Goal: Communication & Community: Answer question/provide support

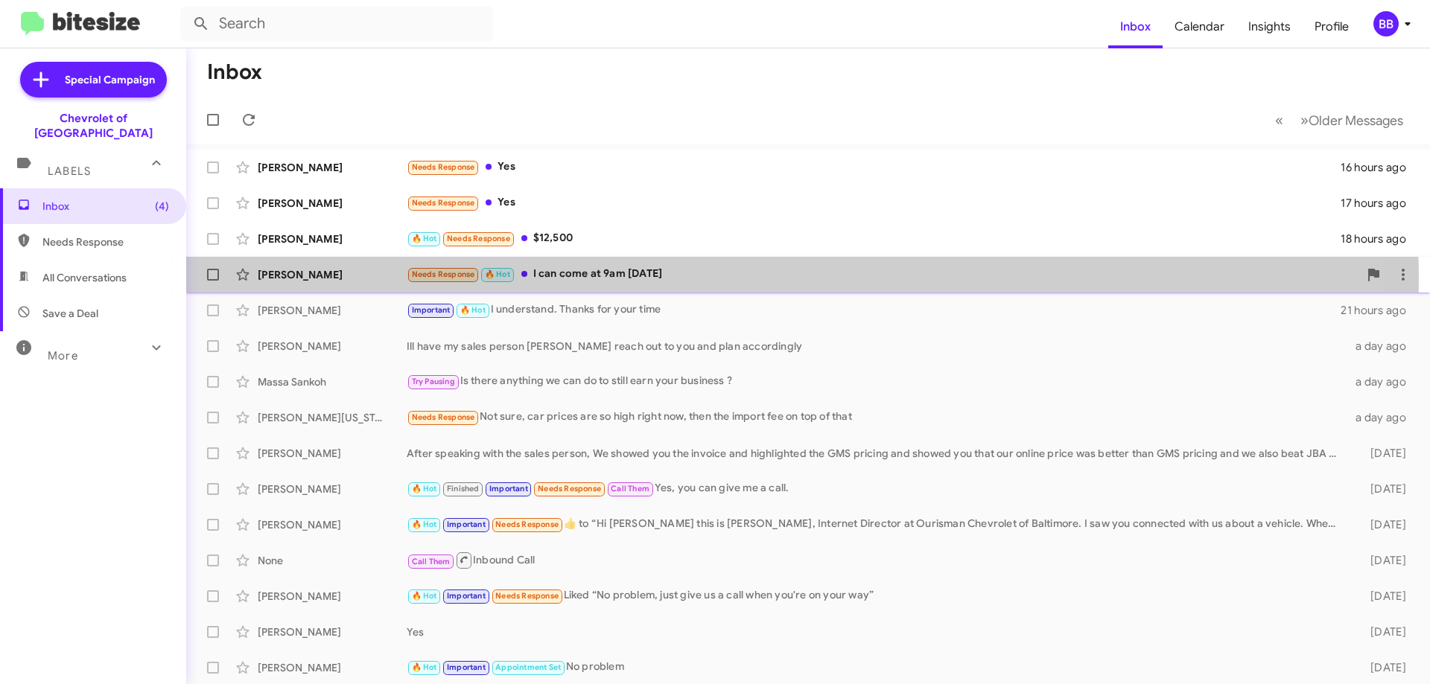
click at [644, 280] on div "Needs Response 🔥 Hot I can come at 9am [DATE]" at bounding box center [883, 274] width 952 height 17
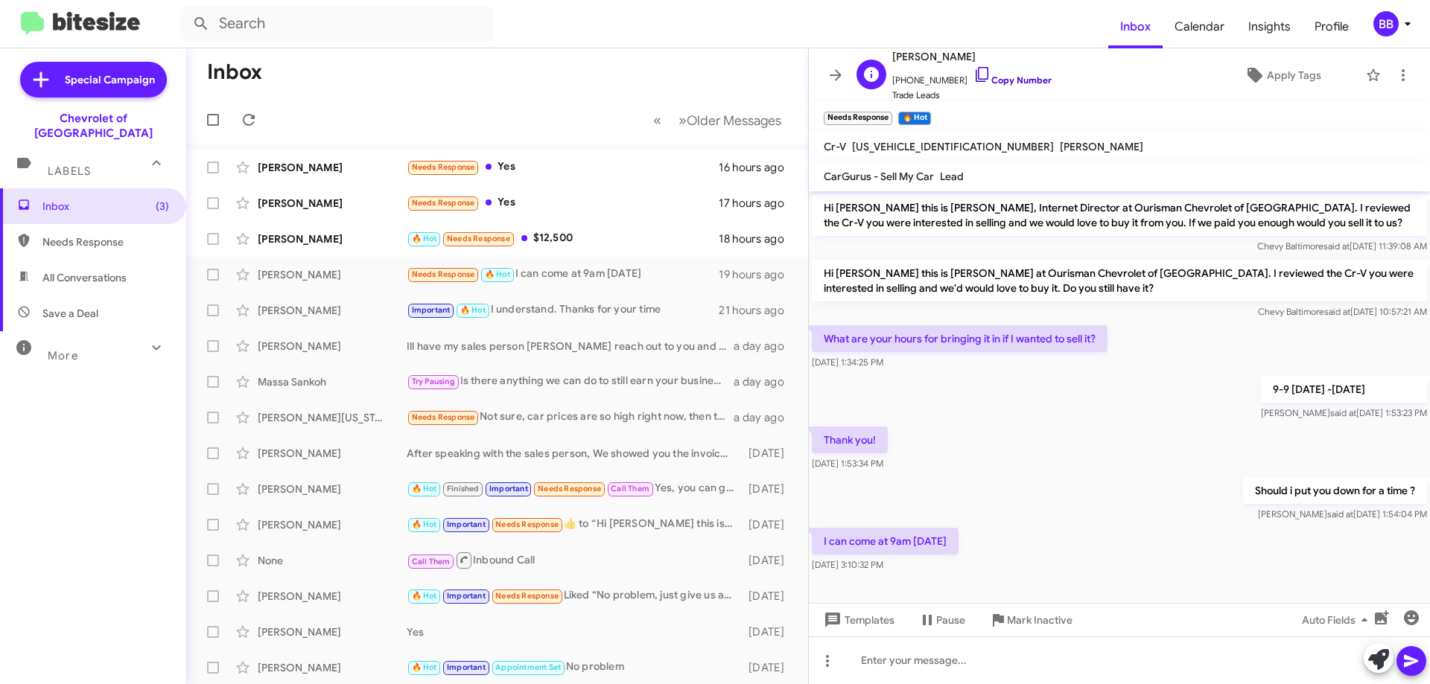
click at [999, 84] on link "Copy Number" at bounding box center [1012, 79] width 78 height 11
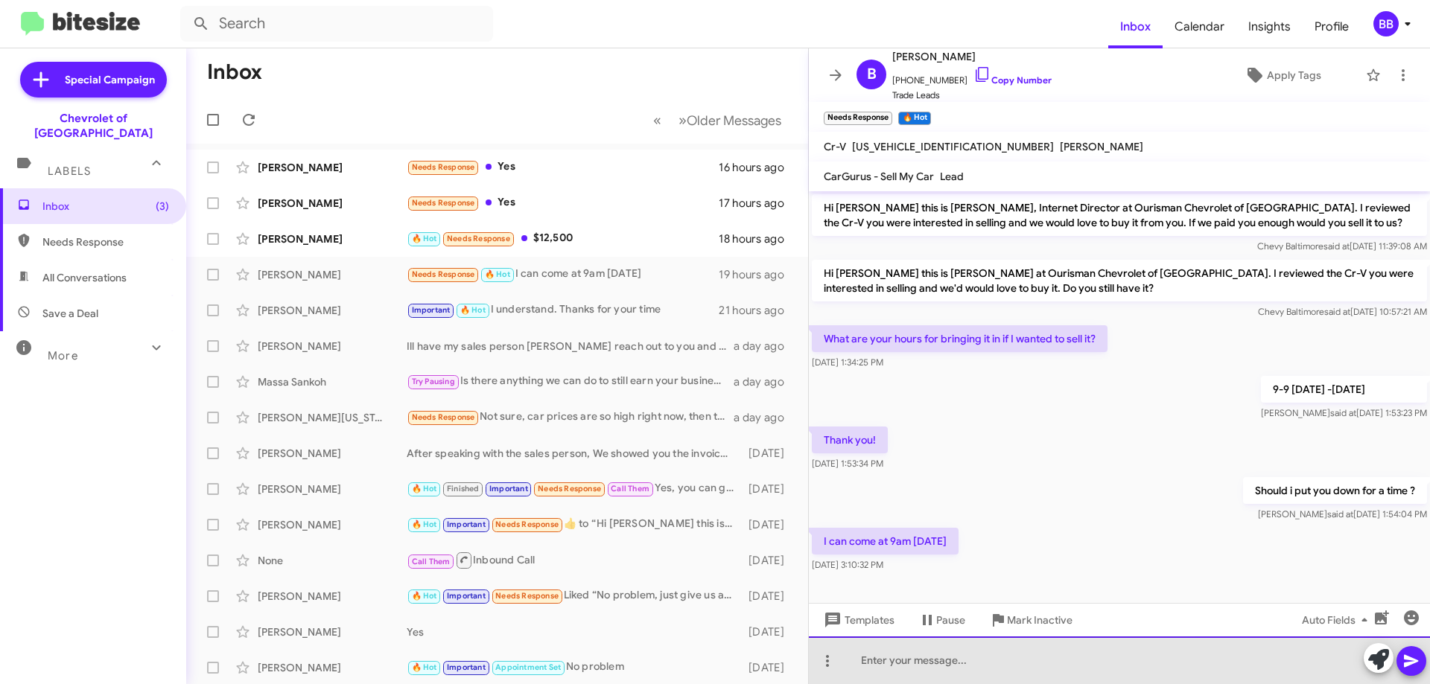
click at [1027, 677] on div at bounding box center [1119, 661] width 621 height 48
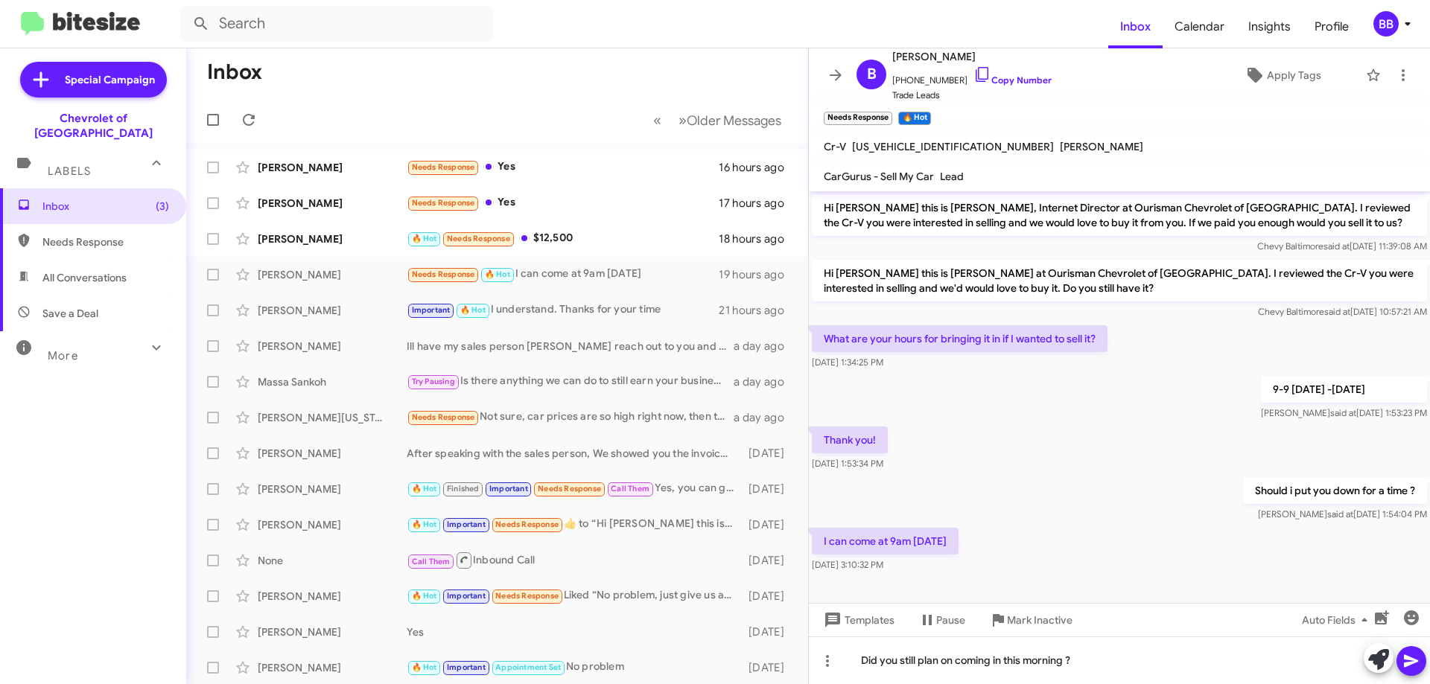
click at [1406, 668] on icon at bounding box center [1411, 661] width 18 height 18
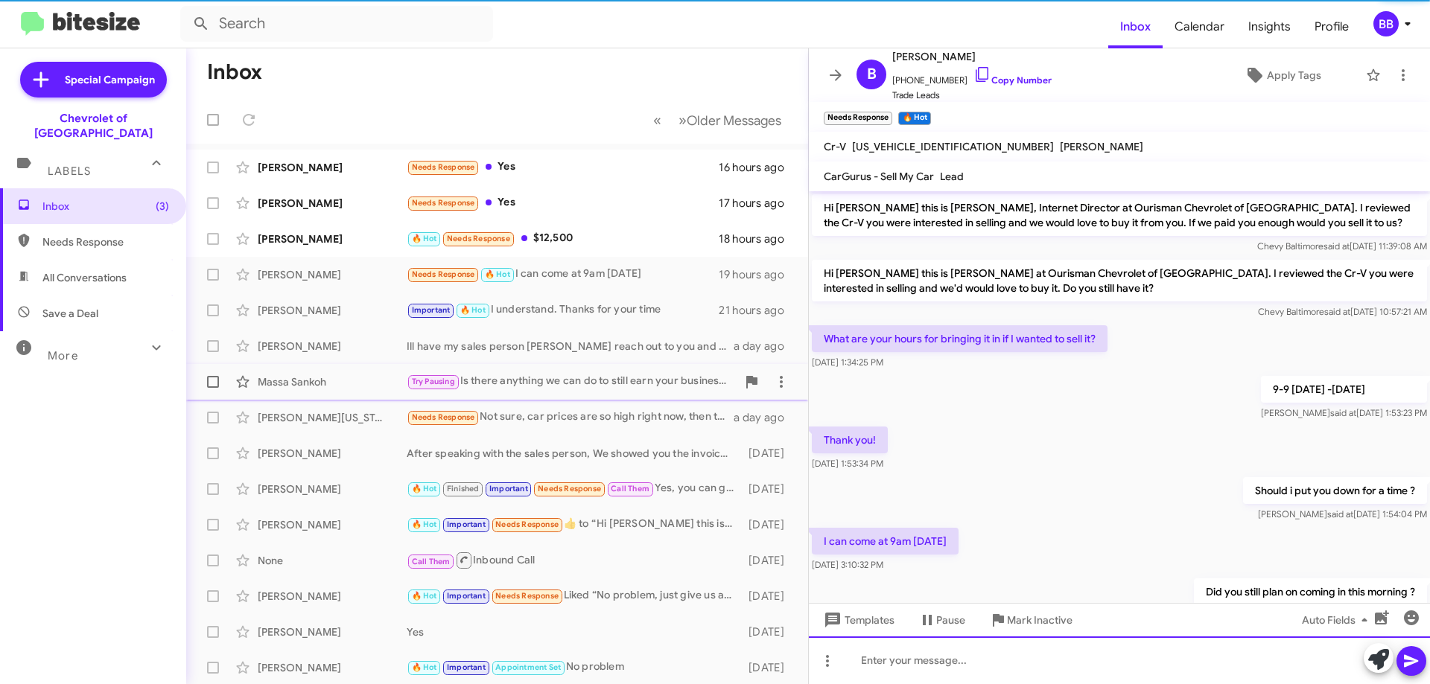
scroll to position [53, 0]
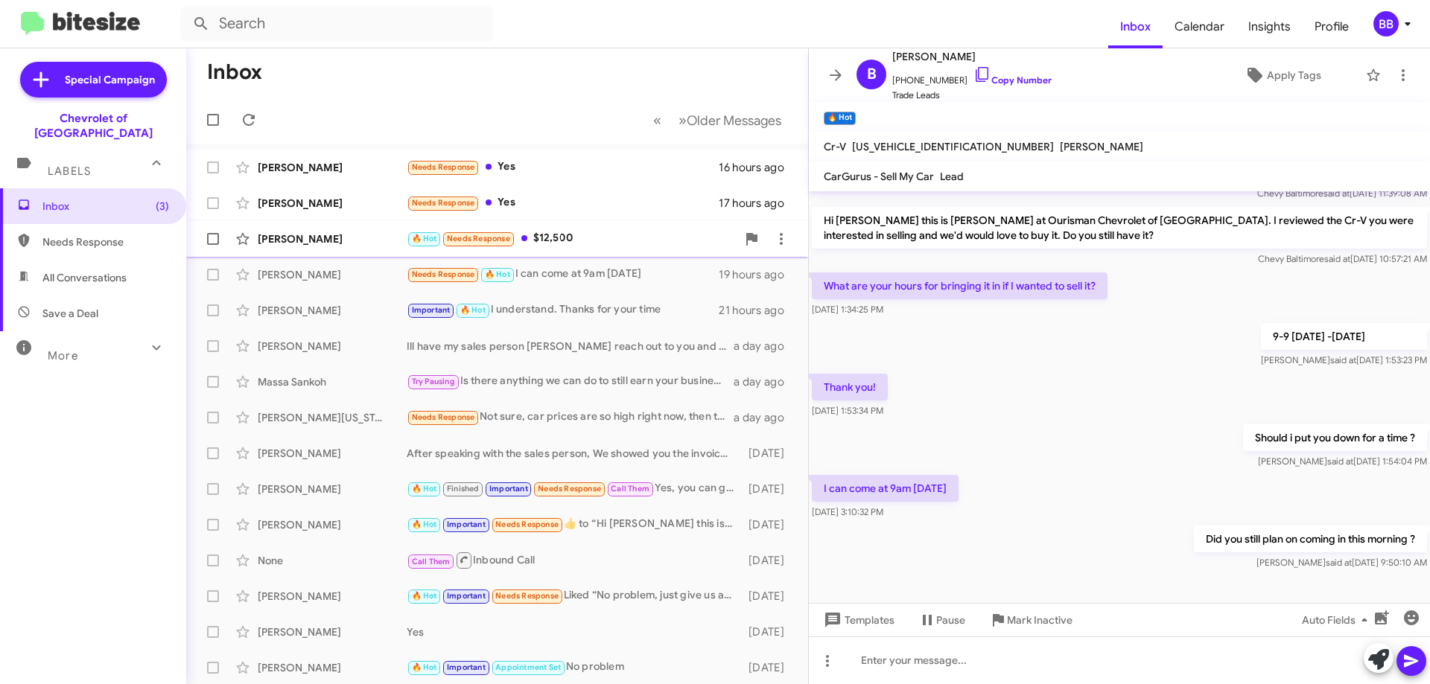
click at [565, 233] on div "🔥 Hot Needs Response $12,500" at bounding box center [572, 238] width 330 height 17
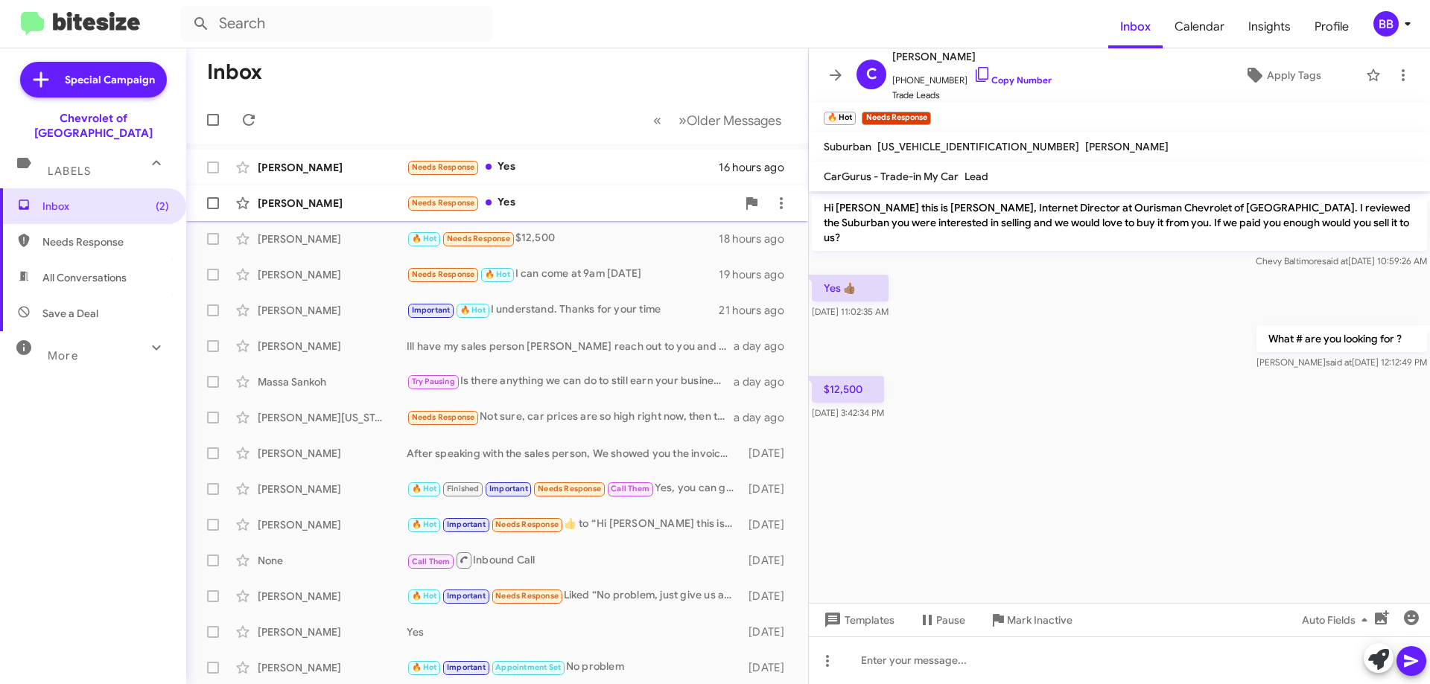
click at [555, 200] on div "Needs Response Yes" at bounding box center [572, 202] width 330 height 17
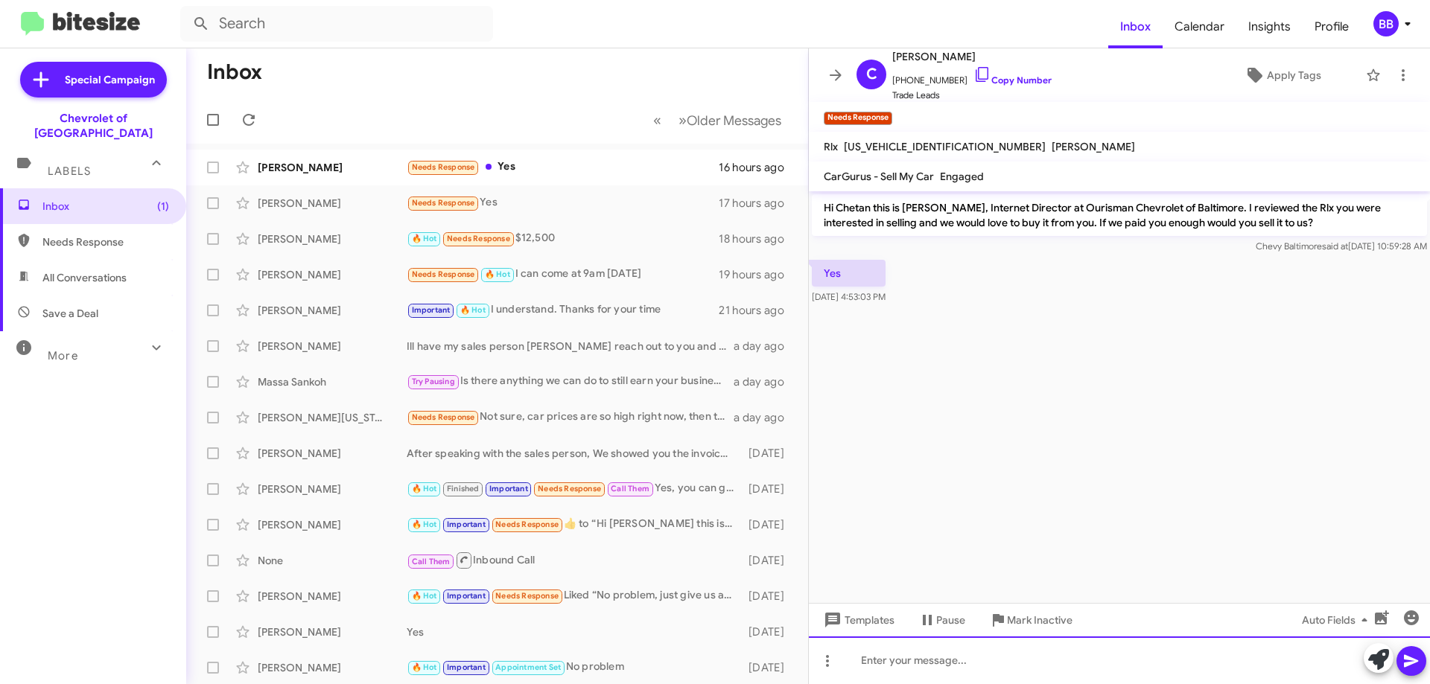
click at [926, 663] on div at bounding box center [1119, 661] width 621 height 48
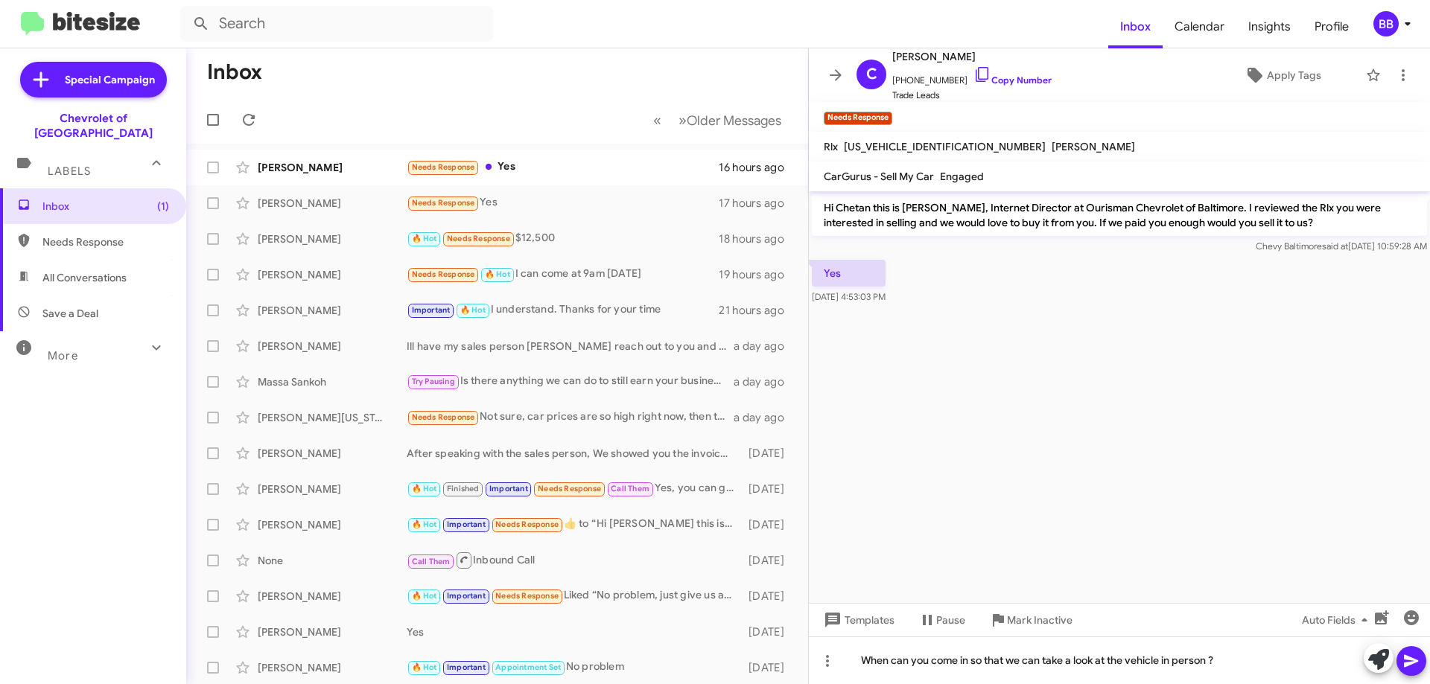
click at [1411, 670] on icon at bounding box center [1411, 661] width 18 height 18
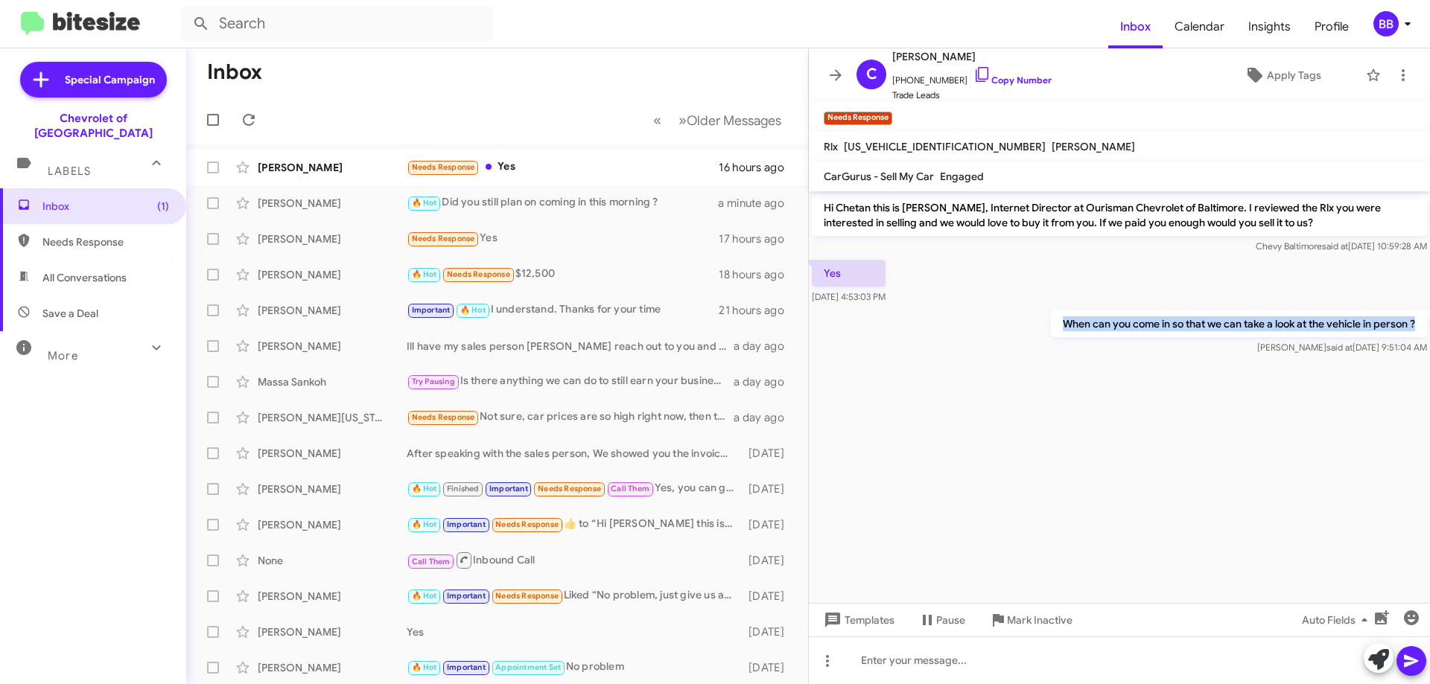
drag, startPoint x: 1058, startPoint y: 323, endPoint x: 1429, endPoint y: 325, distance: 370.9
click at [1429, 325] on div "When can you come in so that we can take a look at the vehicle in person ? [PER…" at bounding box center [1119, 333] width 621 height 51
copy p "When can you come in so that we can take a look at the vehicle in person ?"
click at [521, 166] on div "Needs Response Yes" at bounding box center [572, 167] width 330 height 17
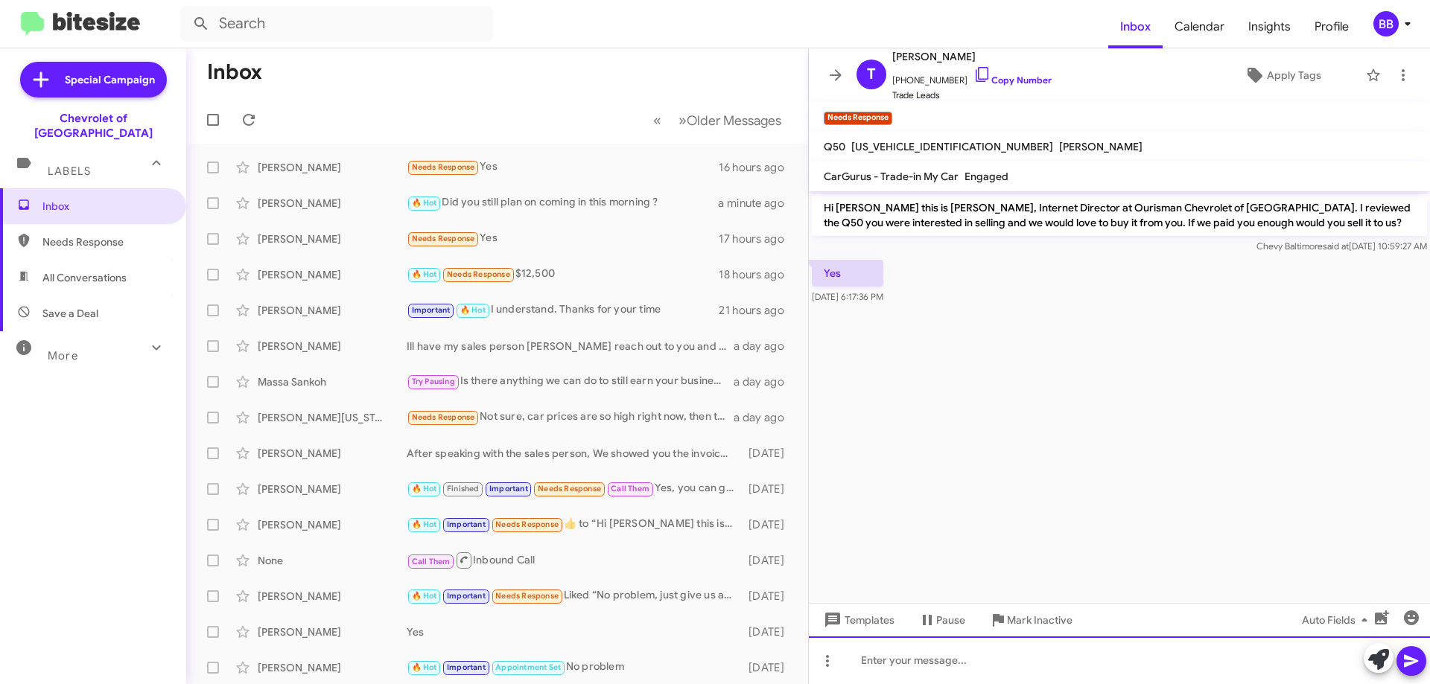
click at [909, 664] on div at bounding box center [1119, 661] width 621 height 48
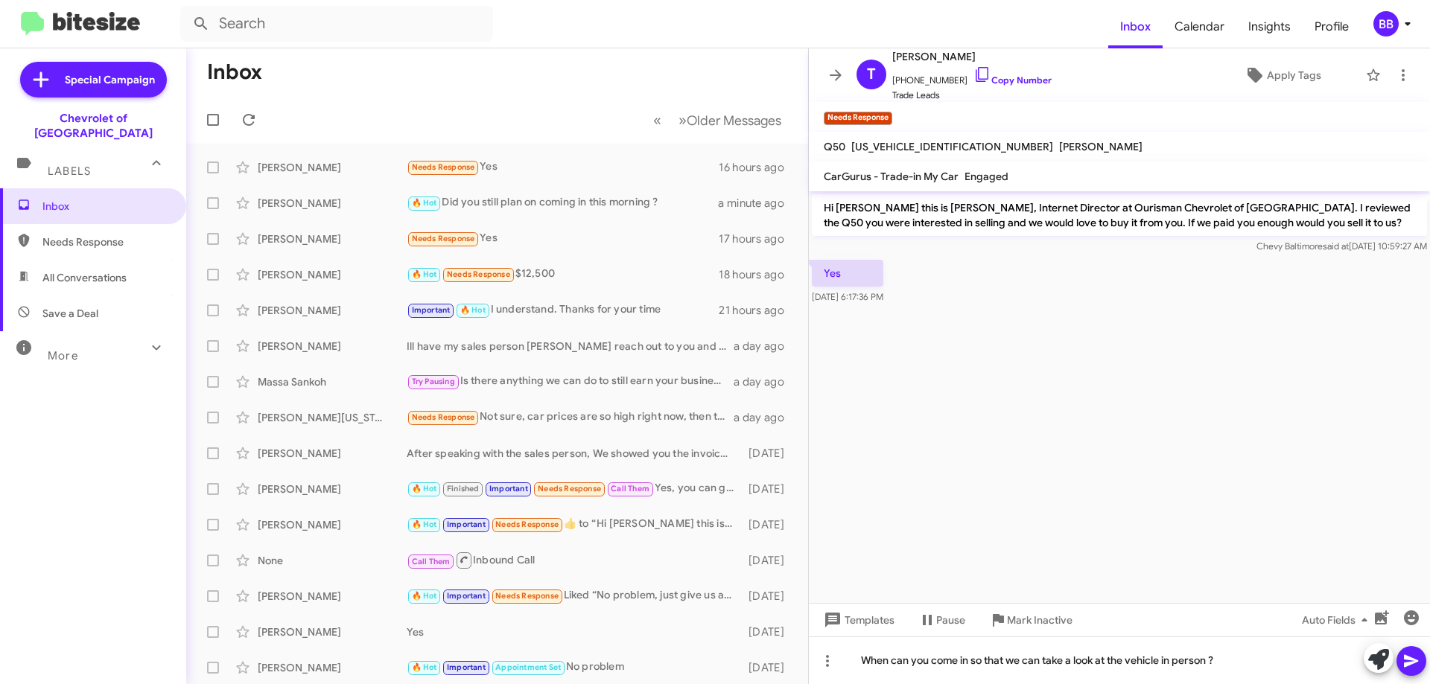
click at [1419, 661] on icon at bounding box center [1411, 661] width 18 height 18
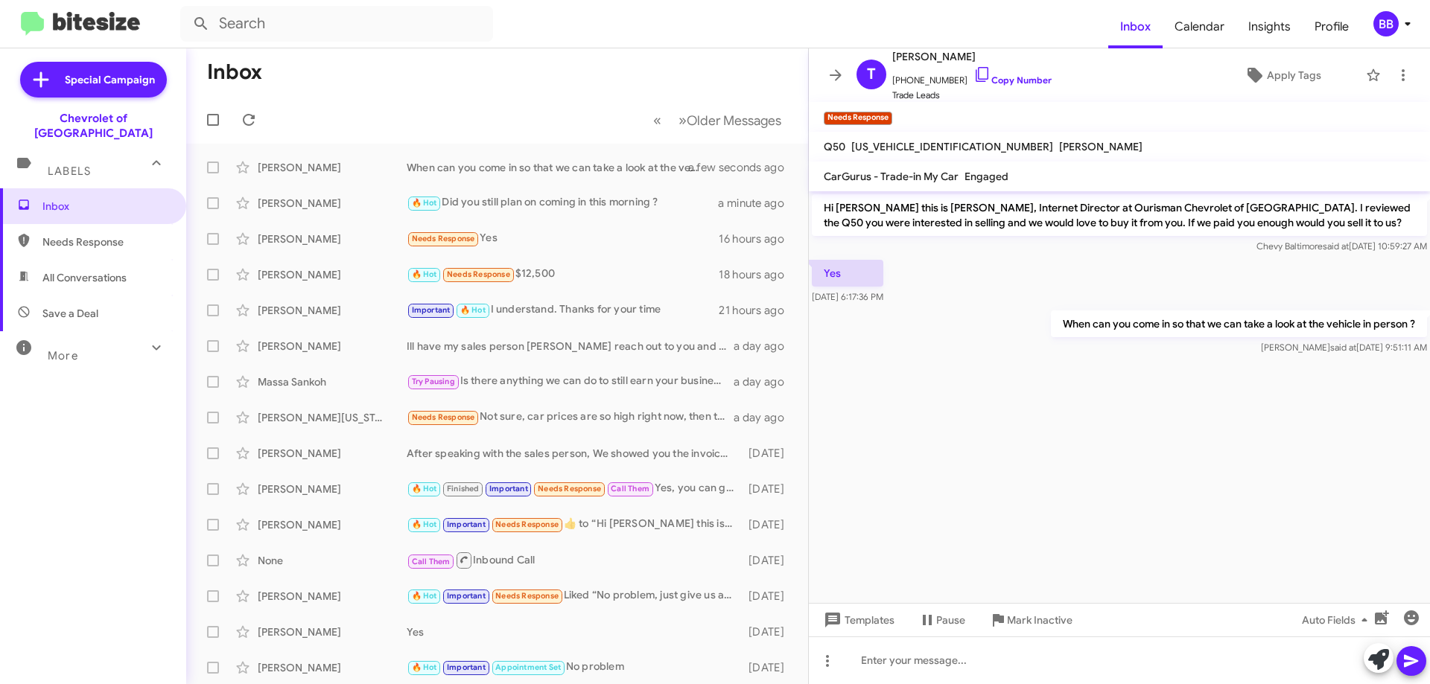
click at [141, 238] on span "Needs Response" at bounding box center [93, 242] width 186 height 36
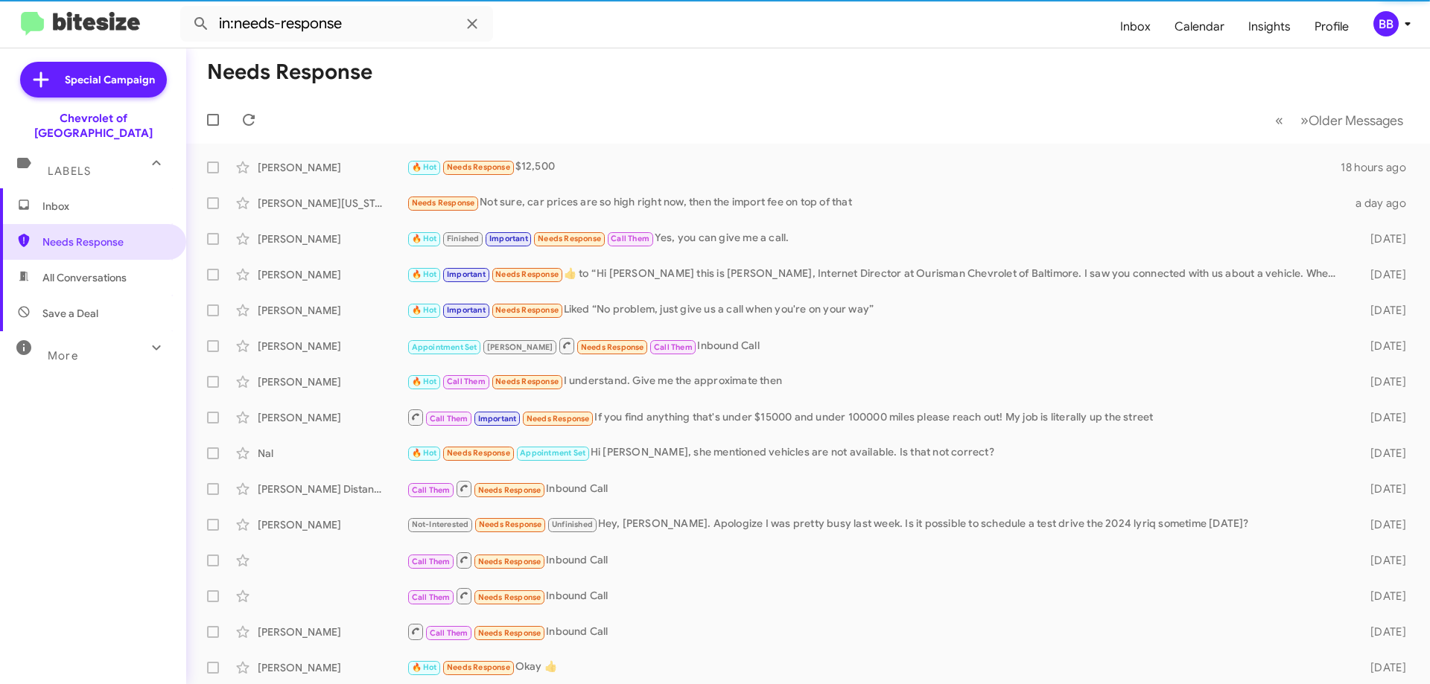
click at [104, 296] on span "Save a Deal" at bounding box center [93, 314] width 186 height 36
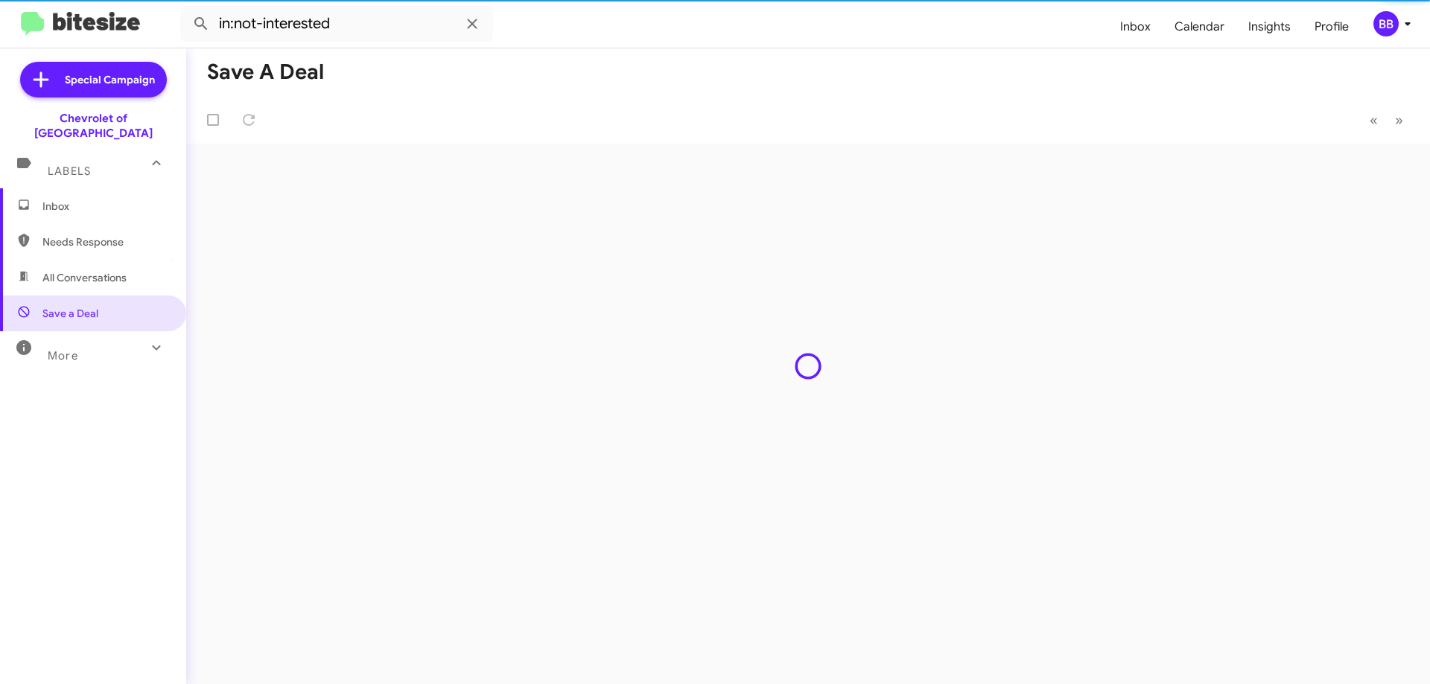
click at [110, 270] on span "All Conversations" at bounding box center [84, 277] width 84 height 15
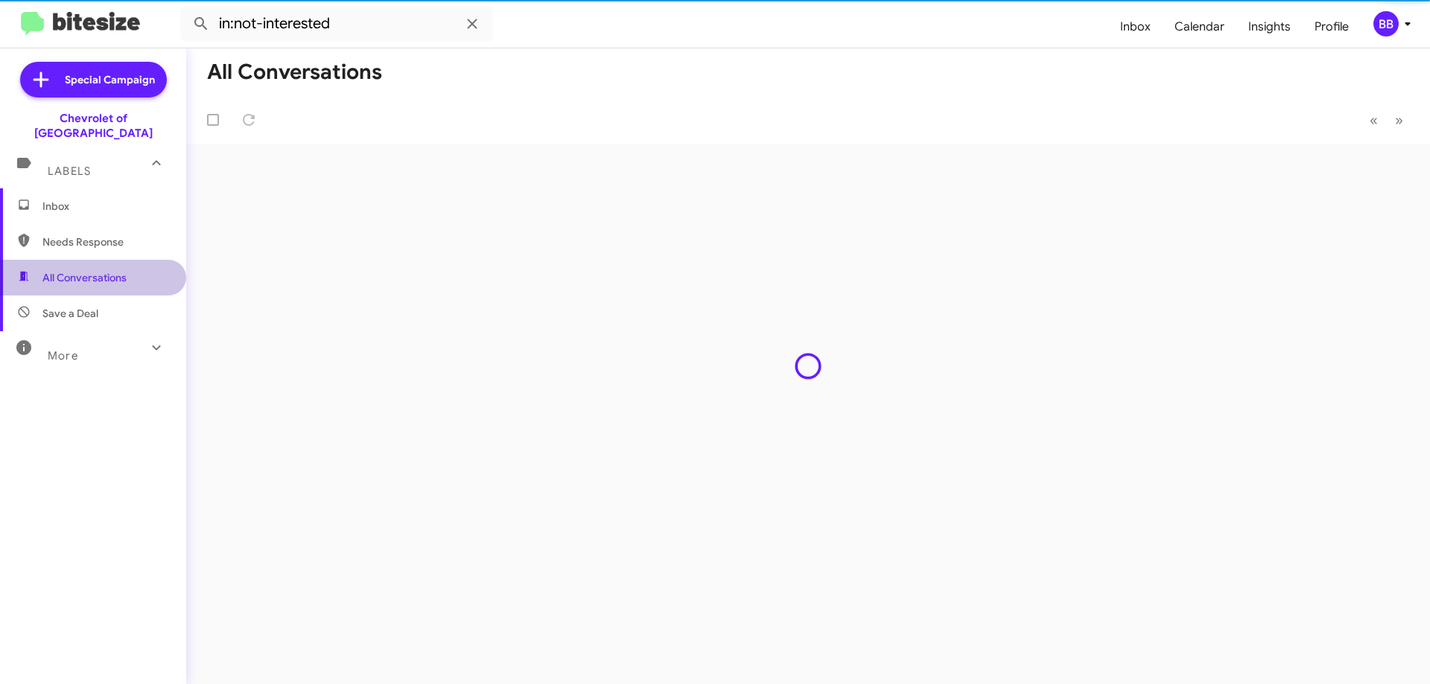
type input "in:all-conversations"
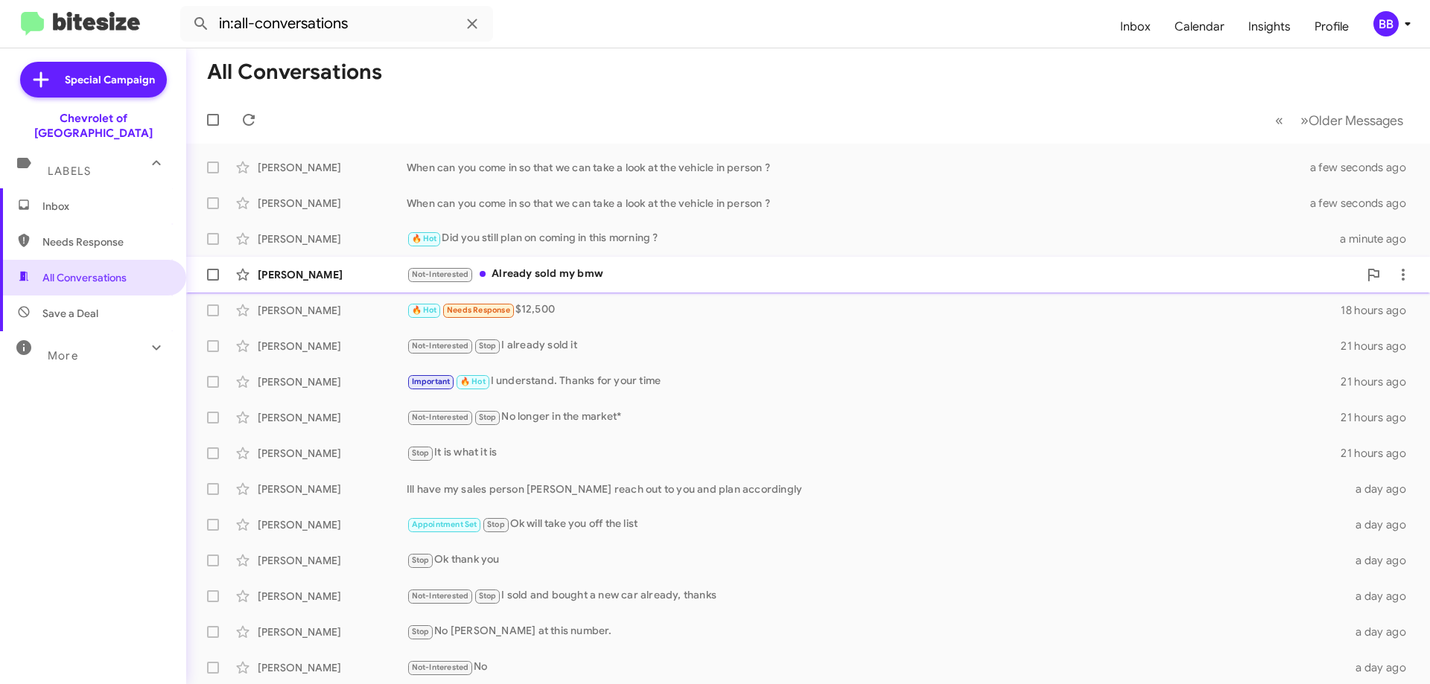
click at [663, 281] on div "Not-Interested Already sold my bmw" at bounding box center [883, 274] width 952 height 17
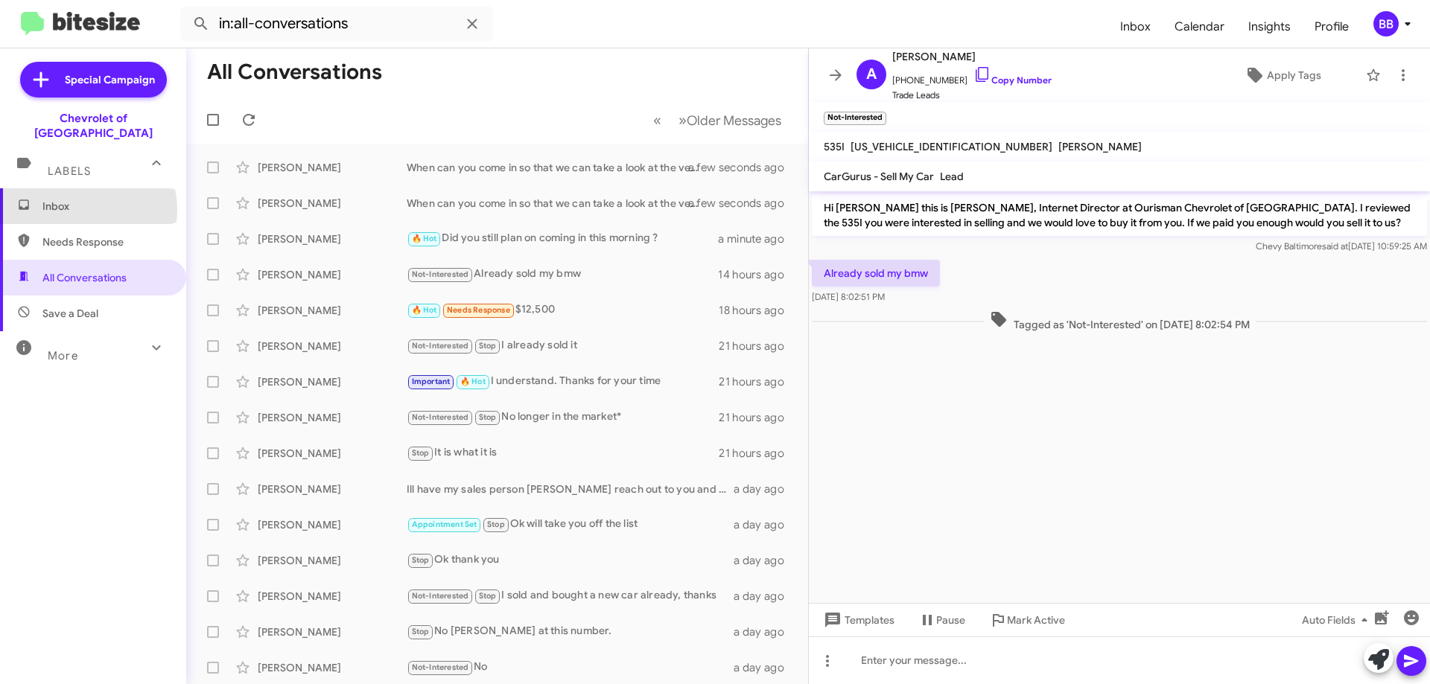
click at [80, 199] on span "Inbox" at bounding box center [105, 206] width 127 height 15
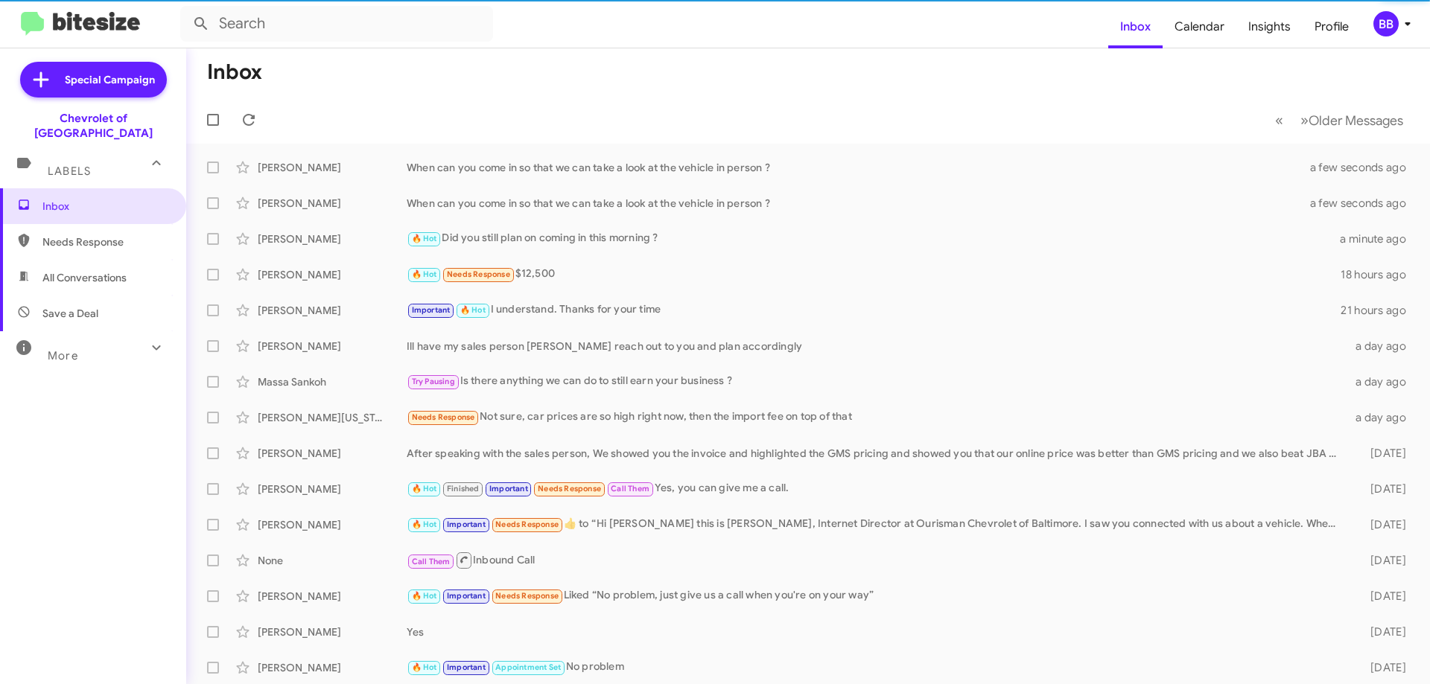
click at [120, 159] on div "Labels" at bounding box center [78, 165] width 133 height 28
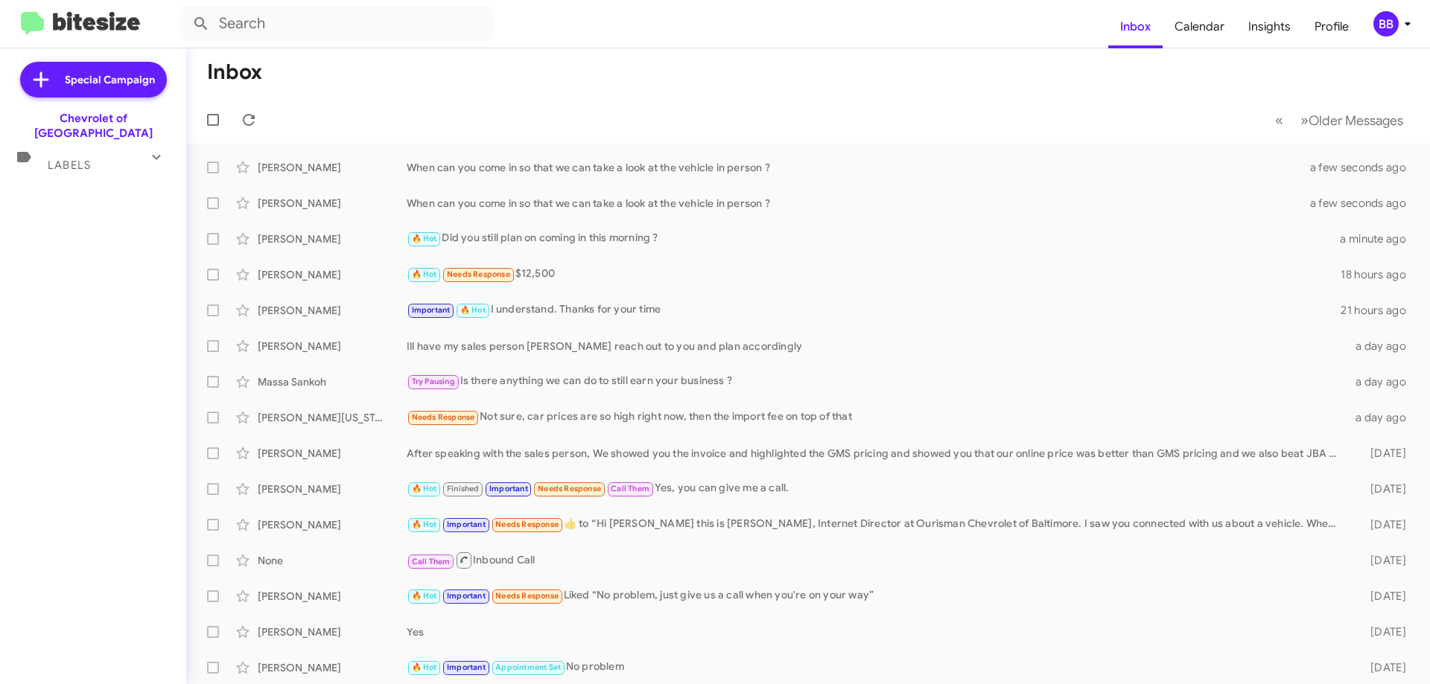
click at [120, 148] on div "Labels" at bounding box center [78, 159] width 133 height 28
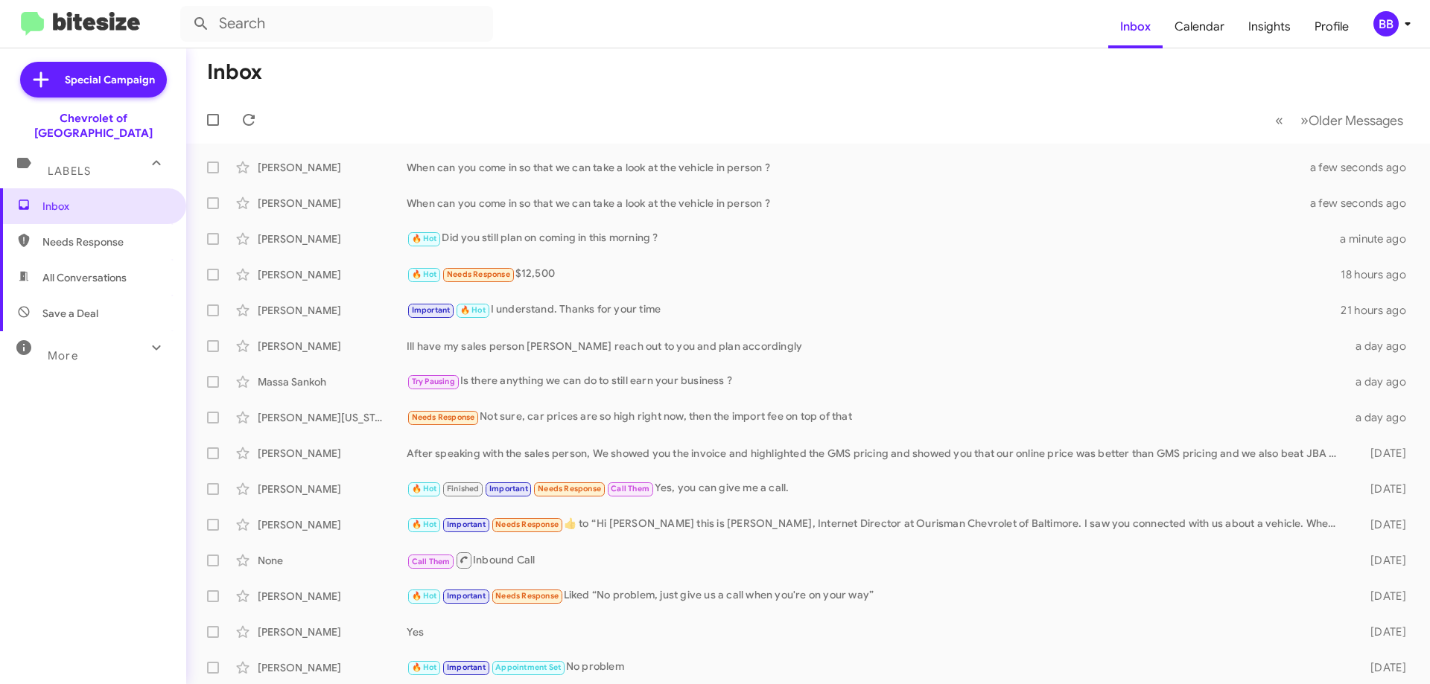
click at [112, 354] on div "Inbox Needs Response All Conversations Save a Deal More Important 🔥 Hot Appoint…" at bounding box center [93, 393] width 186 height 410
click at [144, 337] on mat-icon at bounding box center [156, 348] width 24 height 24
click at [1217, 31] on span "Calendar" at bounding box center [1200, 26] width 74 height 43
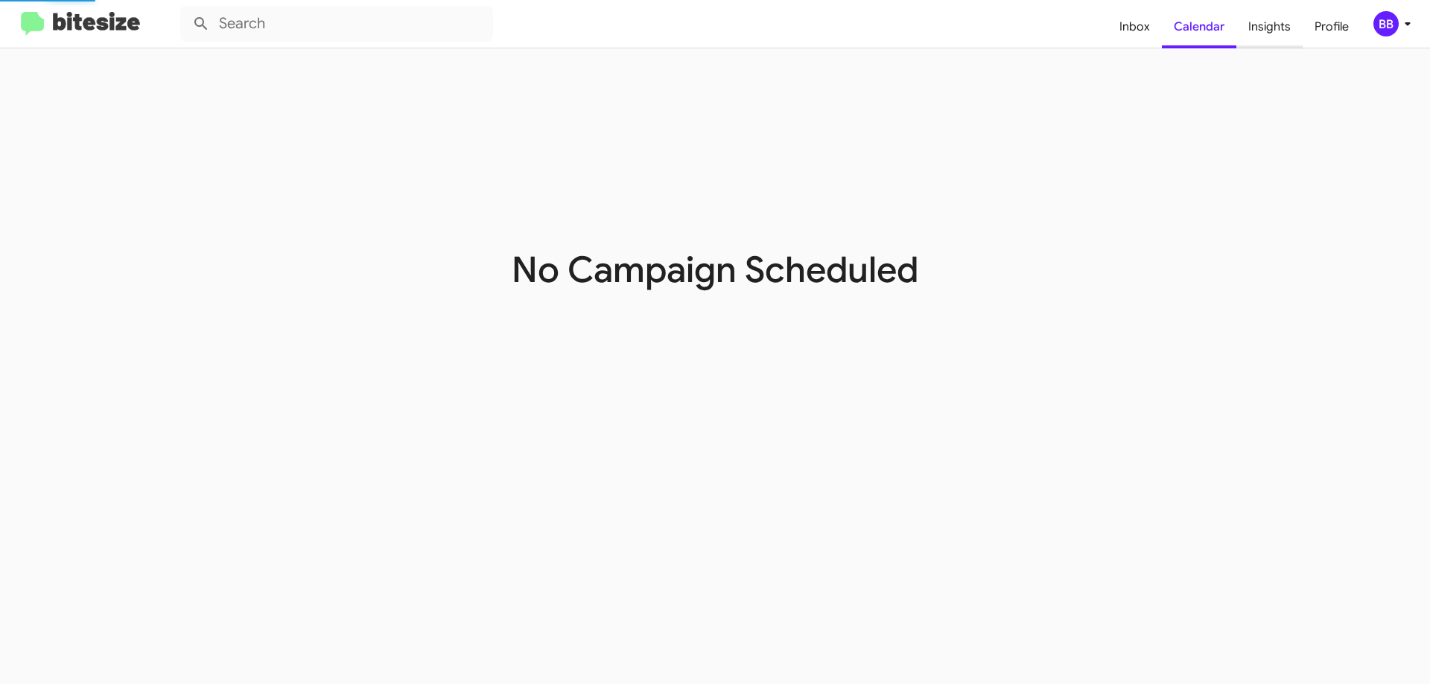
click at [1256, 32] on span "Insights" at bounding box center [1269, 26] width 66 height 43
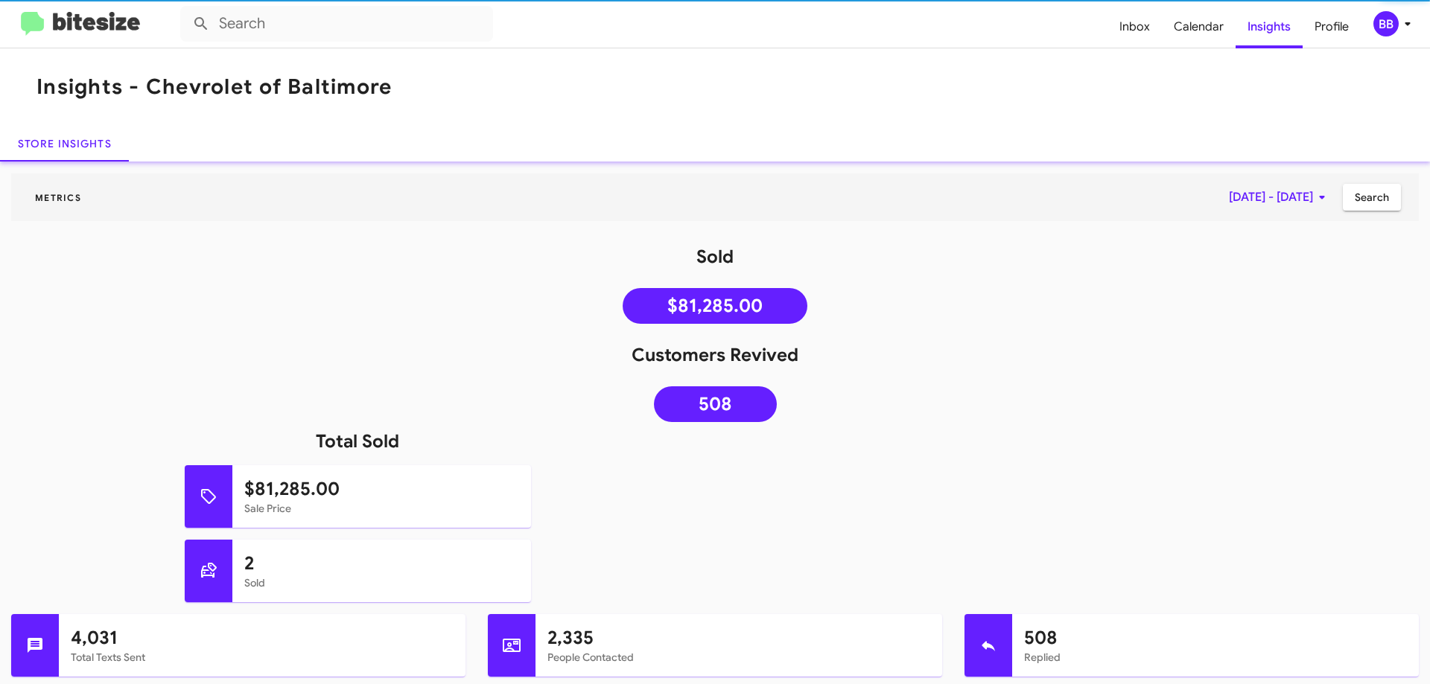
click at [1106, 115] on mat-toolbar "Insights - Chevrolet of Baltimore" at bounding box center [715, 86] width 1430 height 77
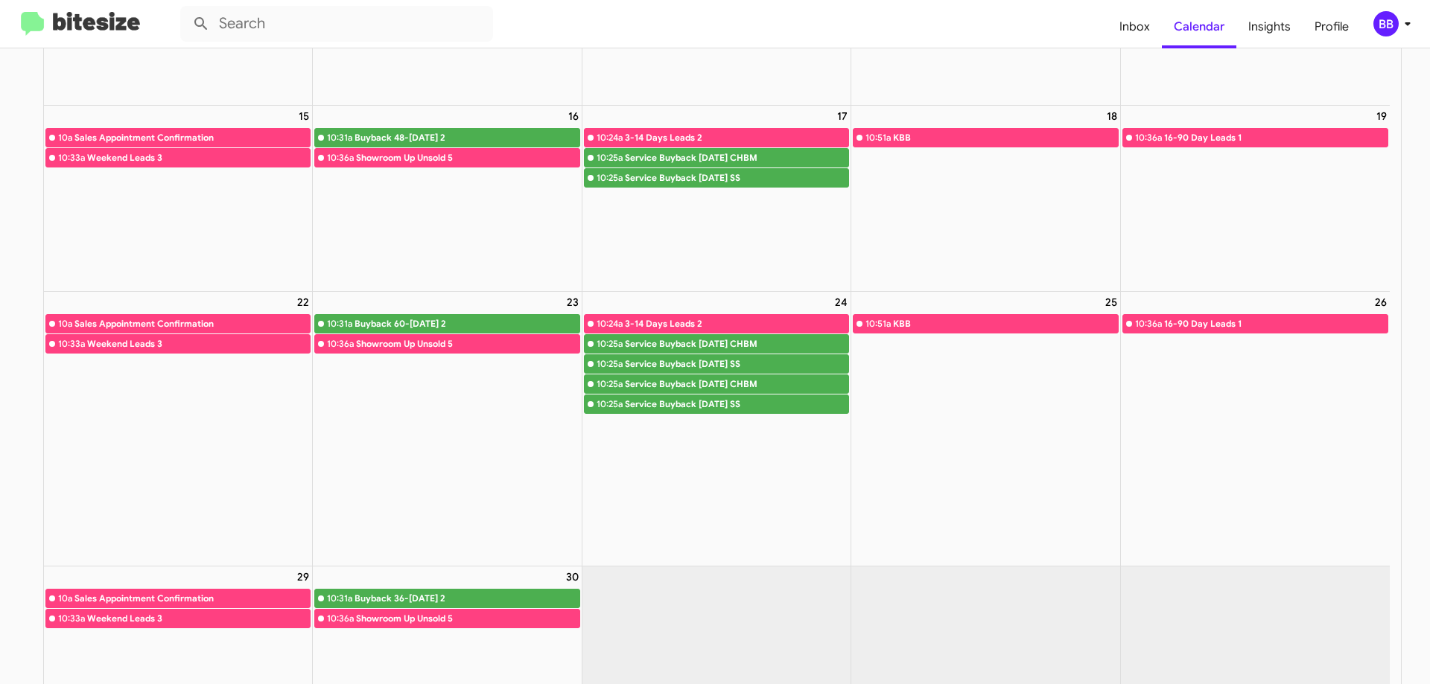
scroll to position [372, 0]
